Goal: Information Seeking & Learning: Learn about a topic

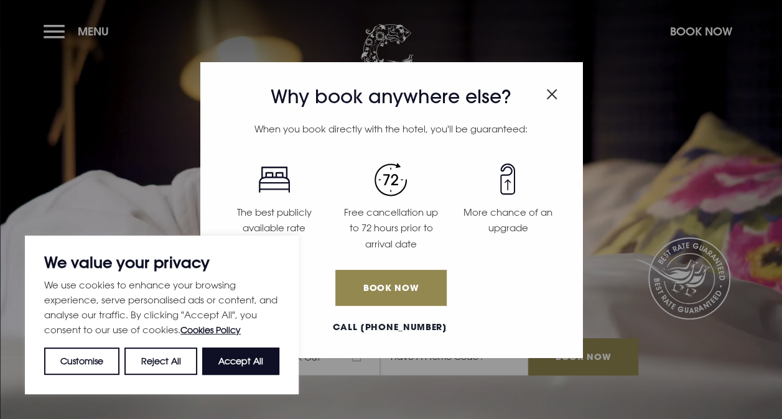
click at [553, 96] on img "Close modal" at bounding box center [551, 94] width 11 height 11
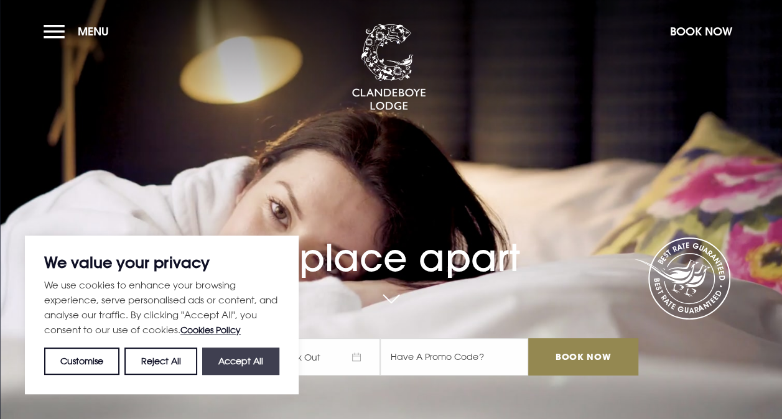
click at [223, 362] on button "Accept All" at bounding box center [240, 361] width 77 height 27
checkbox input "true"
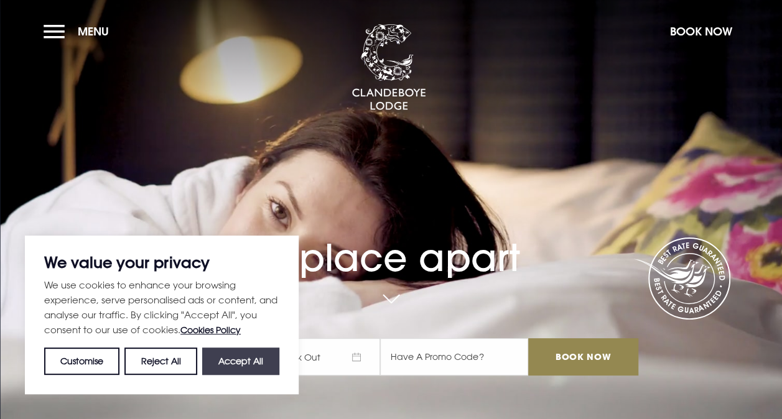
checkbox input "true"
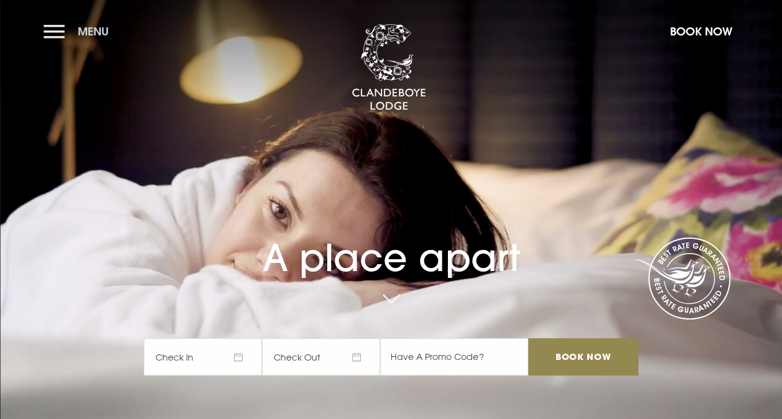
click at [60, 31] on button "Menu" at bounding box center [80, 31] width 72 height 27
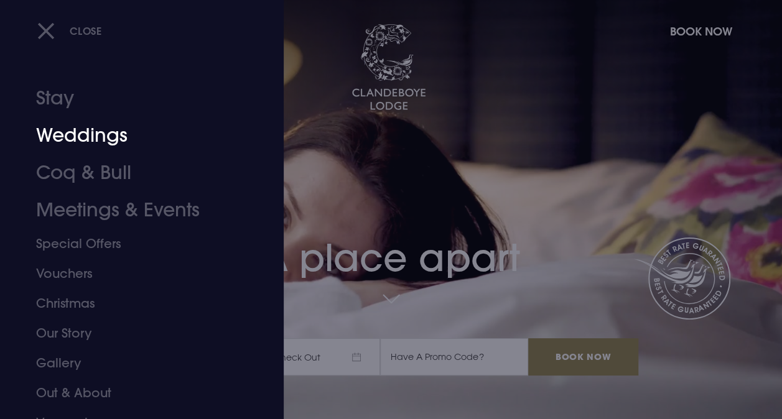
click at [75, 142] on link "Weddings" at bounding box center [133, 135] width 195 height 37
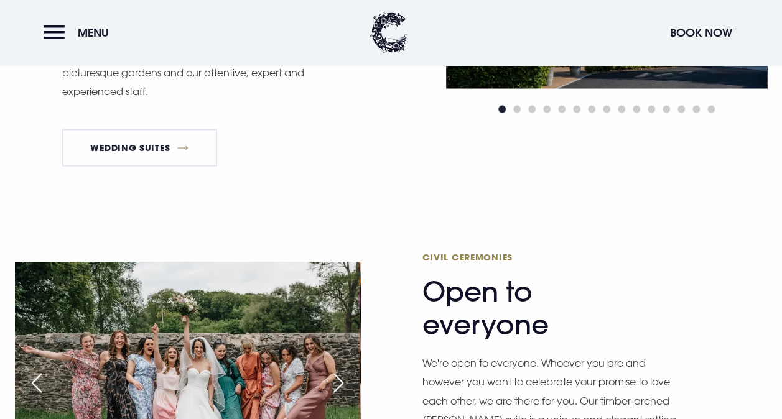
scroll to position [1120, 0]
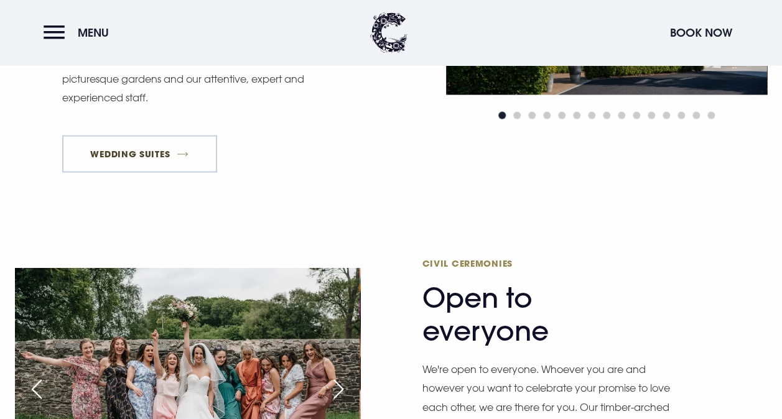
click at [139, 155] on link "Wedding Suites" at bounding box center [139, 153] width 155 height 37
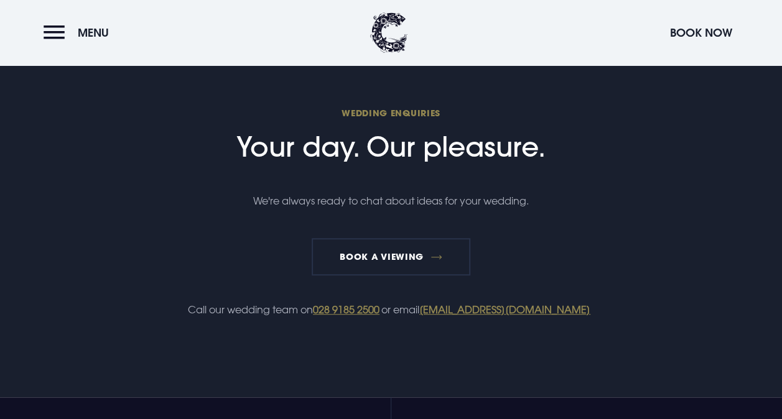
scroll to position [2303, 0]
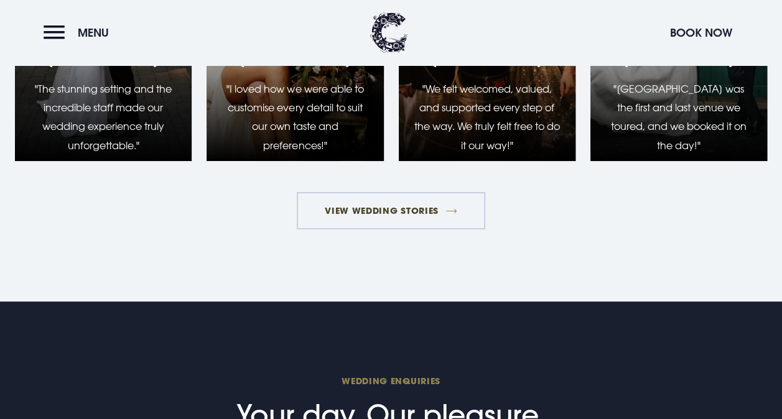
click at [349, 225] on link "View Wedding Stories" at bounding box center [391, 210] width 189 height 37
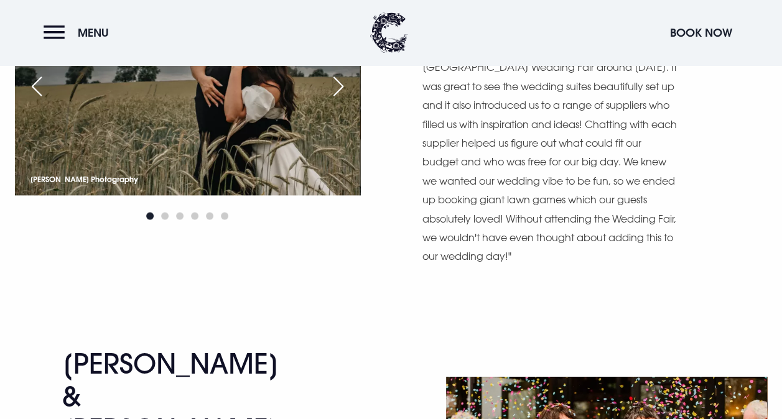
scroll to position [3423, 0]
